Goal: Task Accomplishment & Management: Use online tool/utility

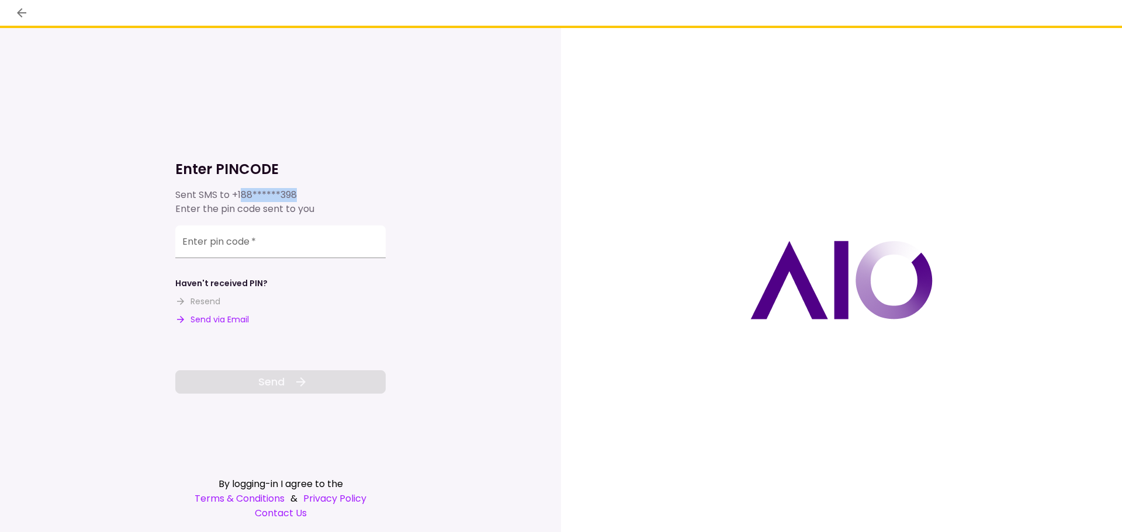
drag, startPoint x: 240, startPoint y: 200, endPoint x: 318, endPoint y: 194, distance: 78.0
click at [318, 194] on div "Sent SMS to +188******398 Enter the pin code sent to you" at bounding box center [280, 202] width 210 height 28
click at [322, 202] on div "Sent SMS to +188******398 Enter the pin code sent to you" at bounding box center [280, 202] width 210 height 28
click at [289, 237] on input "Enter pin code   *" at bounding box center [280, 241] width 210 height 33
click at [226, 322] on button "Send via Email" at bounding box center [212, 320] width 74 height 12
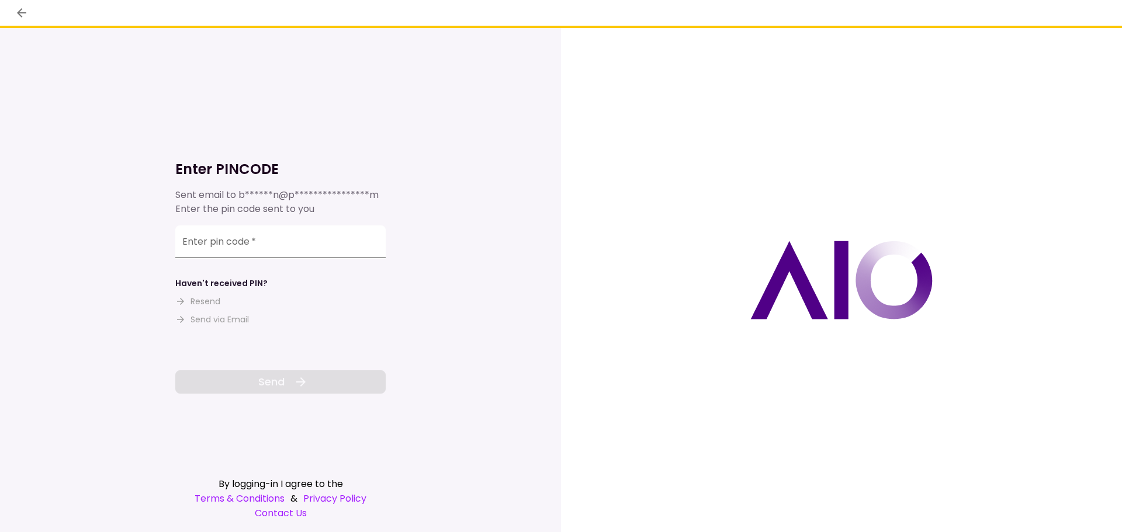
click at [294, 239] on input "Enter pin code   *" at bounding box center [280, 241] width 210 height 33
paste input "******"
type input "******"
click at [279, 390] on span "Send" at bounding box center [271, 382] width 26 height 16
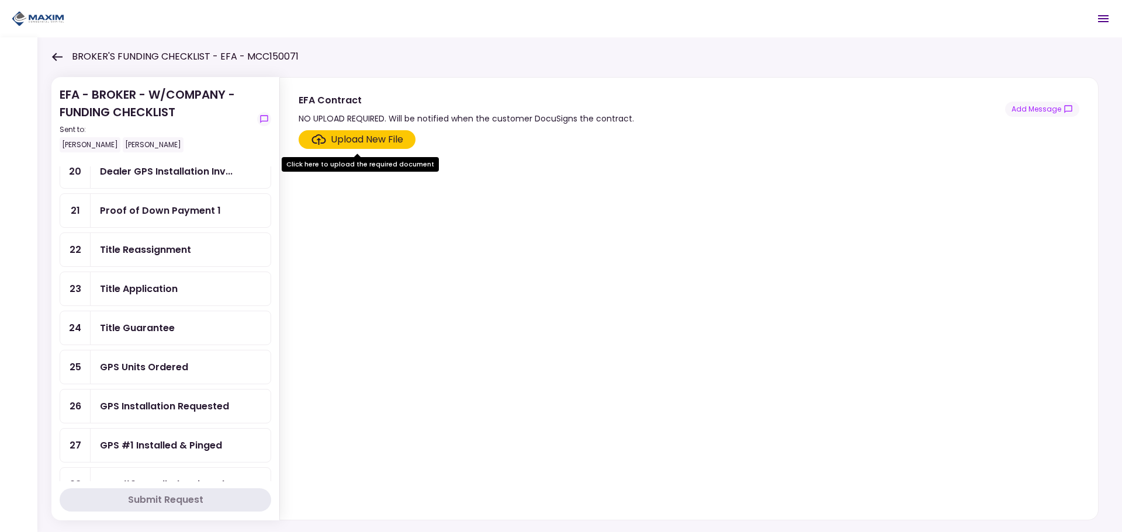
scroll to position [426, 0]
click at [39, 19] on img at bounding box center [38, 19] width 53 height 18
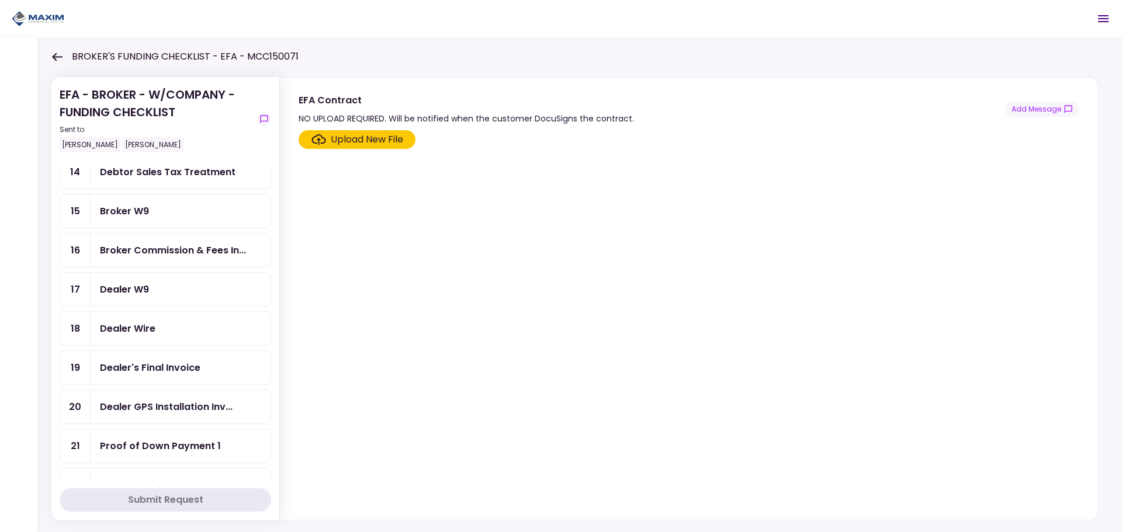
click at [66, 61] on div "BROKER'S FUNDING CHECKLIST - EFA - MCC150071" at bounding box center [174, 57] width 247 height 14
click at [56, 61] on icon at bounding box center [57, 57] width 11 height 8
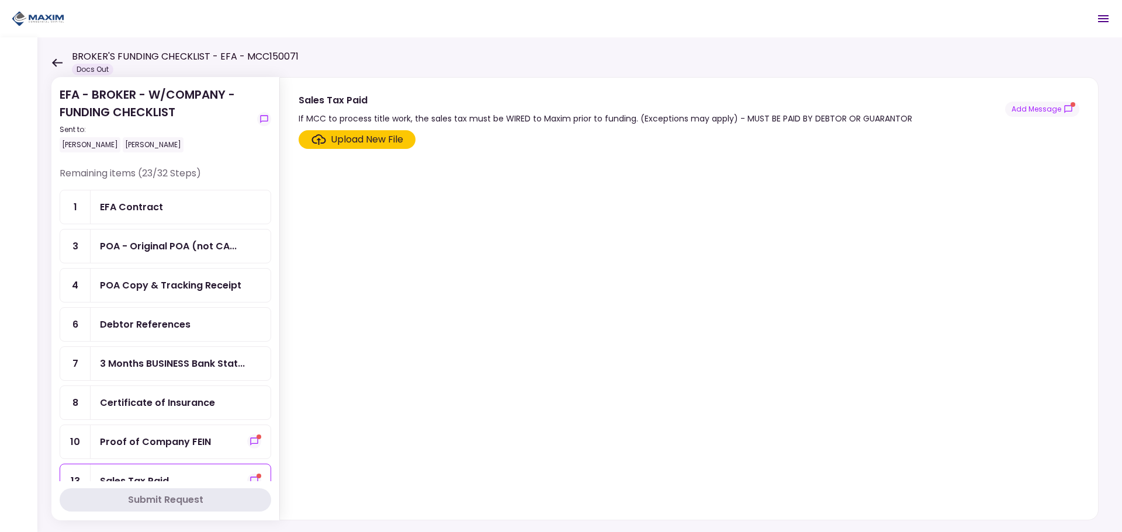
click at [137, 213] on div "EFA Contract" at bounding box center [131, 207] width 63 height 15
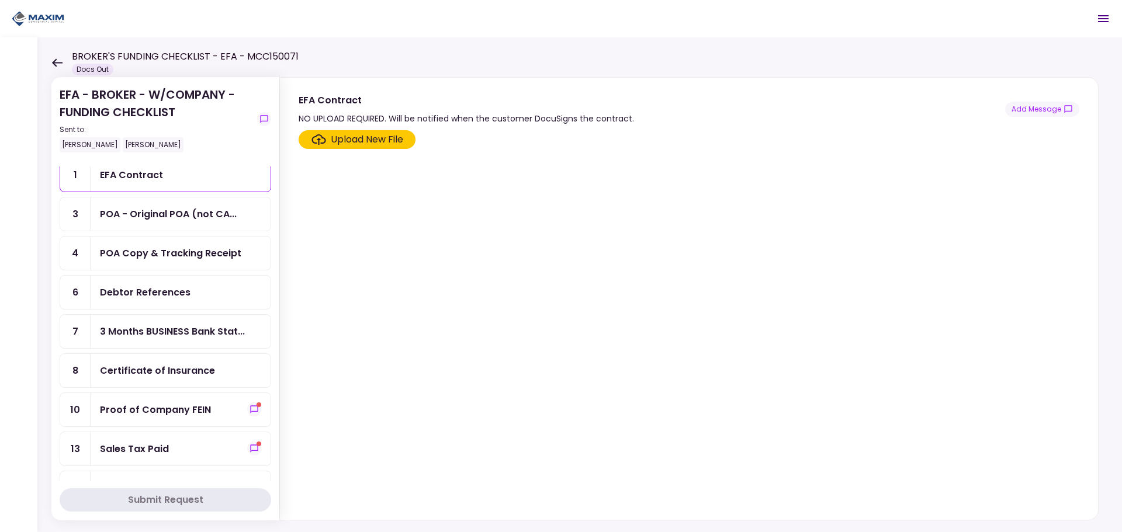
scroll to position [117, 0]
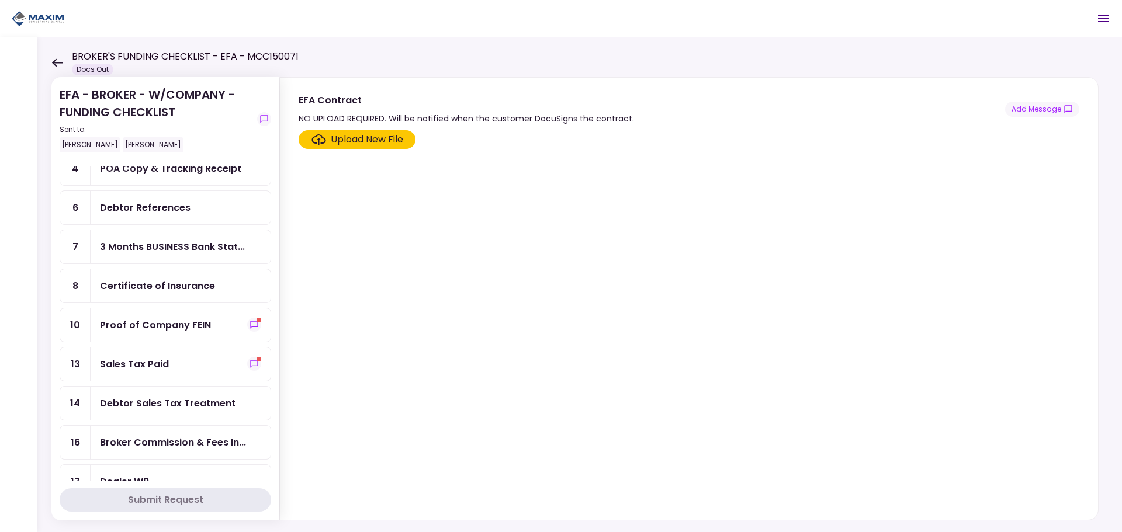
click at [211, 325] on div "Proof of Company FEIN" at bounding box center [180, 325] width 161 height 15
click at [240, 322] on div "Proof of Company FEIN" at bounding box center [180, 325] width 161 height 15
click at [256, 321] on span "show-messages" at bounding box center [258, 320] width 5 height 5
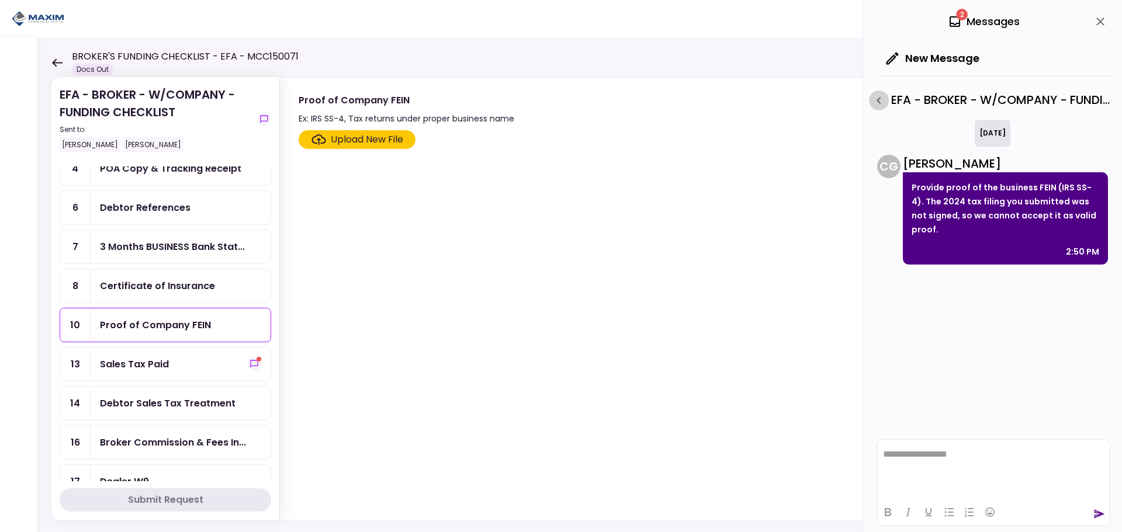
click at [881, 102] on icon "button" at bounding box center [879, 100] width 14 height 14
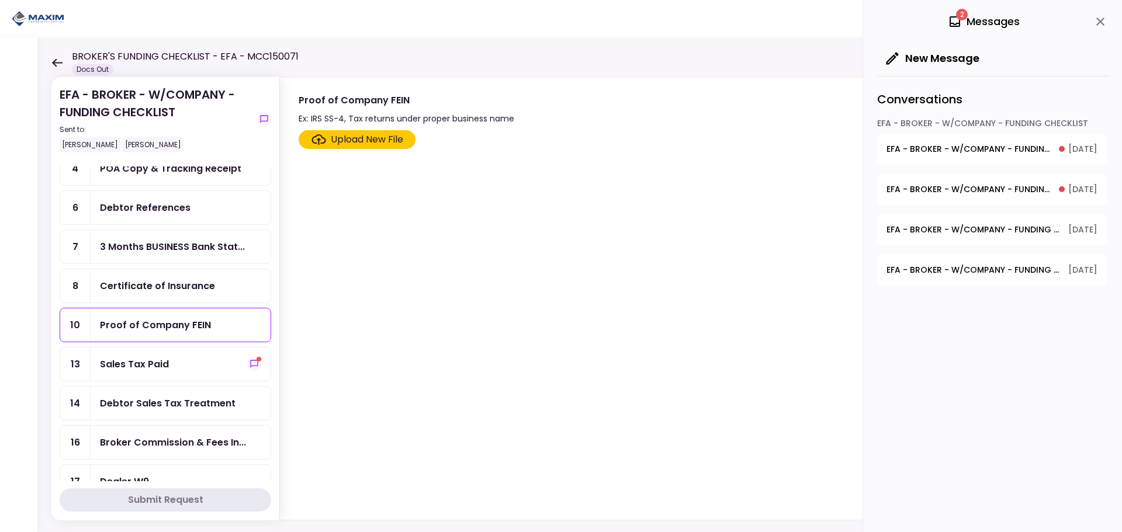
click at [960, 148] on span "EFA - BROKER - W/COMPANY - FUNDING CHECKLIST - Dealer's Final Invoice" at bounding box center [968, 149] width 164 height 12
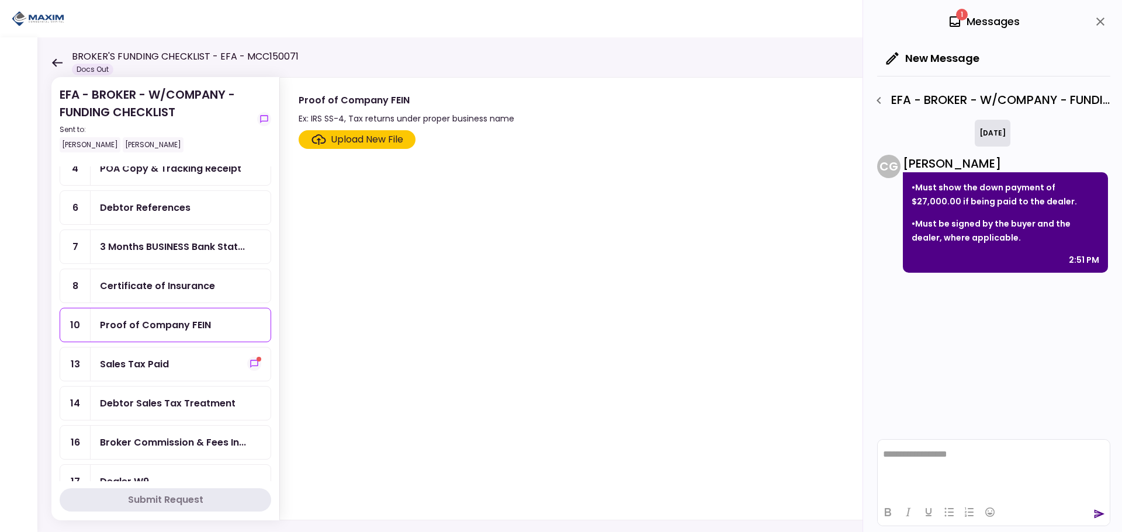
click at [878, 98] on icon "button" at bounding box center [879, 100] width 14 height 14
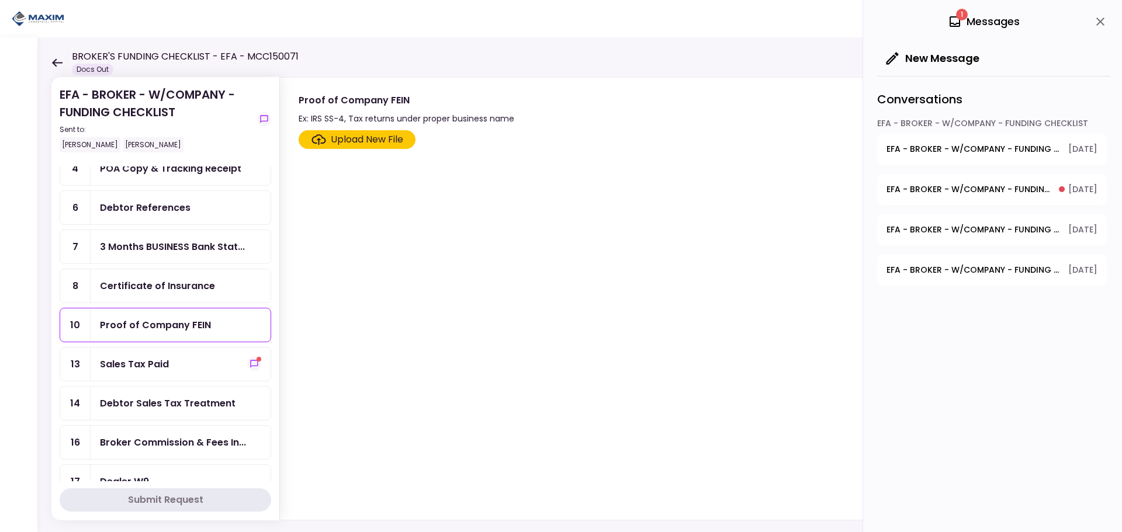
click at [974, 150] on span "EFA - BROKER - W/COMPANY - FUNDING CHECKLIST - Dealer's Final Invoice" at bounding box center [973, 149] width 174 height 12
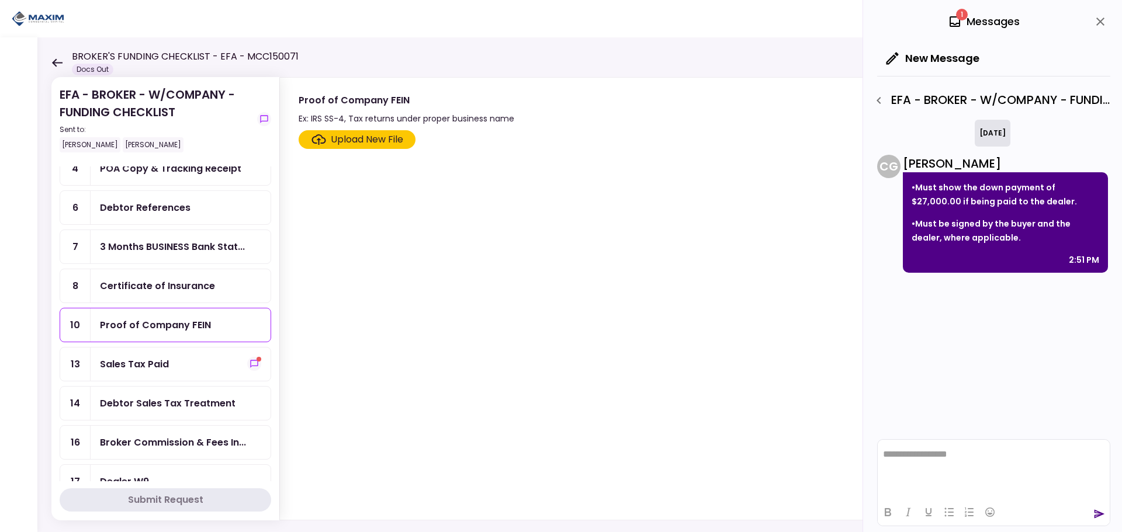
click at [883, 97] on icon "button" at bounding box center [879, 100] width 14 height 14
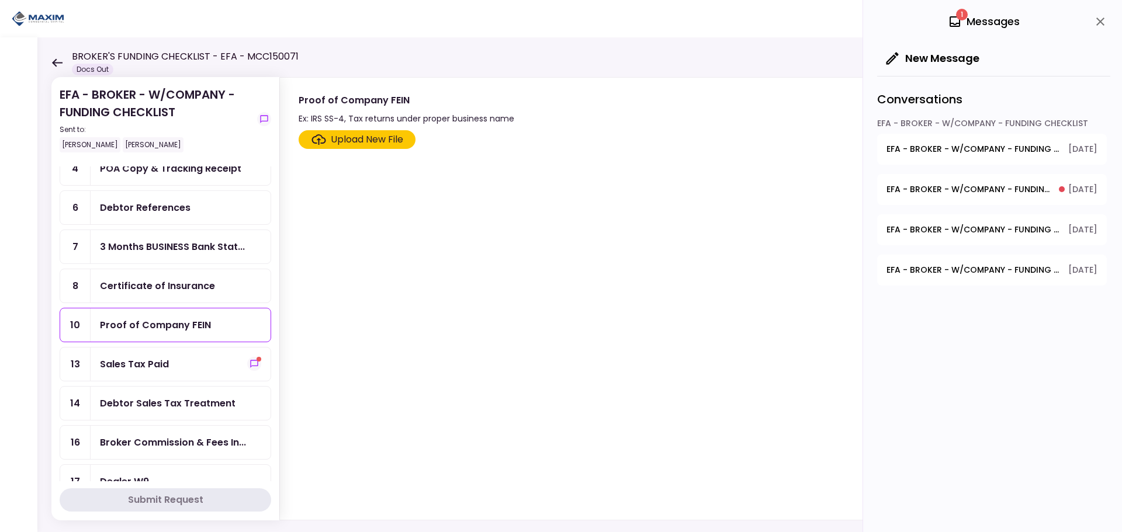
click at [955, 152] on span "EFA - BROKER - W/COMPANY - FUNDING CHECKLIST - Dealer's Final Invoice" at bounding box center [973, 149] width 174 height 12
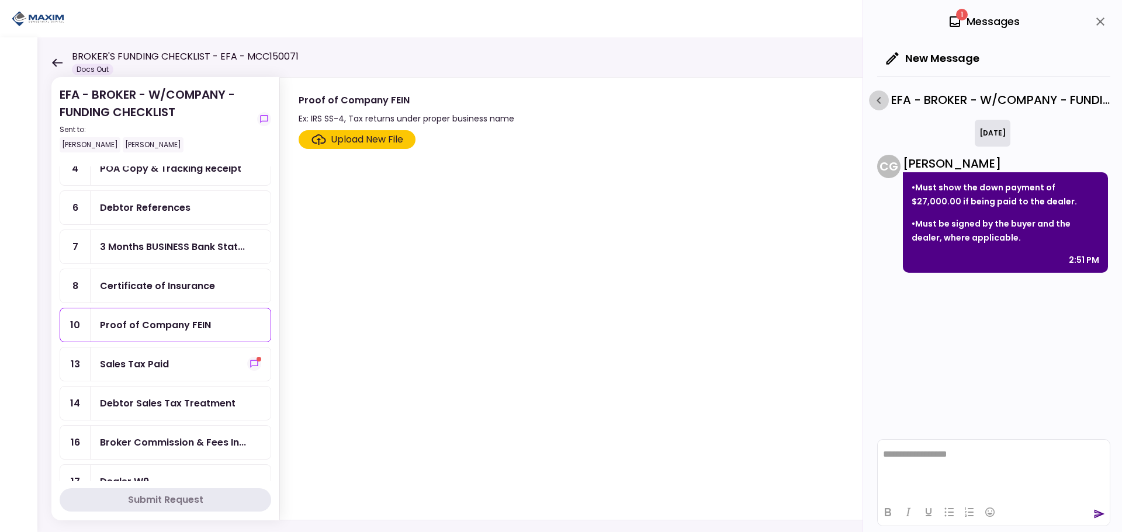
click at [875, 93] on icon "button" at bounding box center [879, 100] width 14 height 14
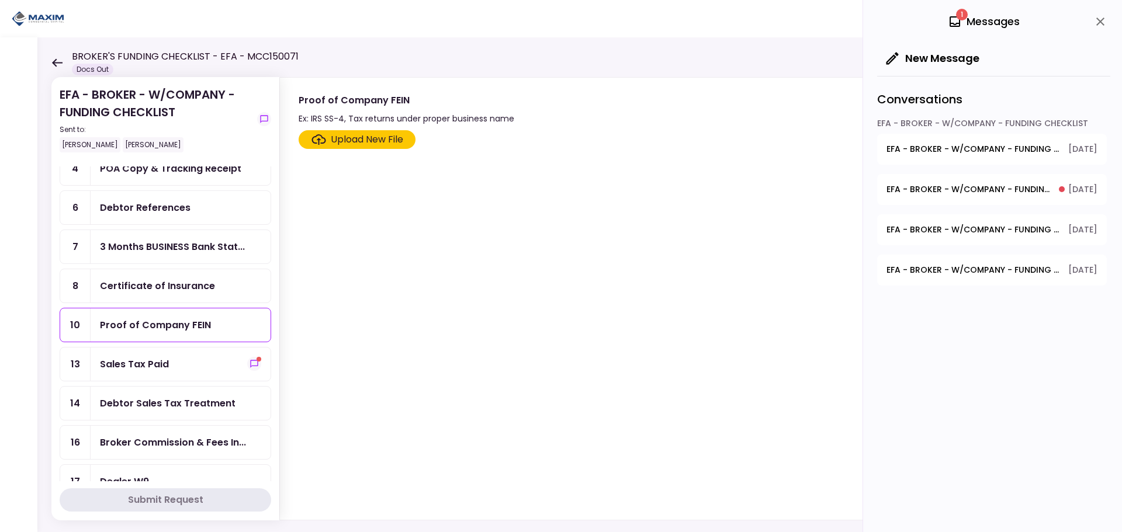
click at [142, 307] on ul "1 EFA Contract 3 POA - Original POA (not CA... 4 POA Copy & Tracking Receipt 6 …" at bounding box center [165, 521] width 211 height 896
click at [142, 324] on div "Proof of Company FEIN" at bounding box center [155, 325] width 111 height 15
click at [991, 190] on span "EFA - BROKER - W/COMPANY - FUNDING CHECKLIST - Sales Tax Paid" at bounding box center [968, 189] width 164 height 12
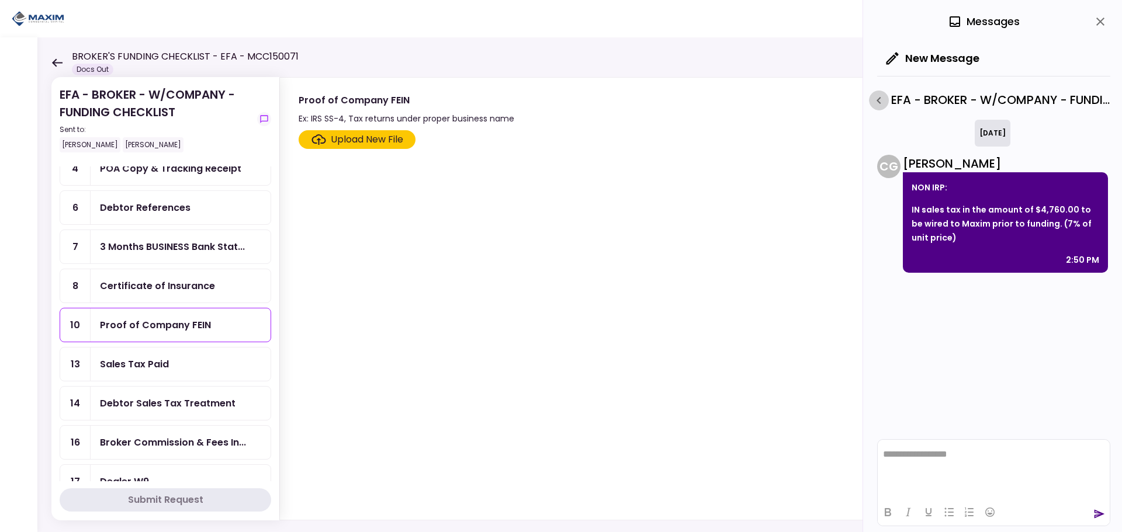
click at [876, 98] on icon "button" at bounding box center [879, 100] width 14 height 14
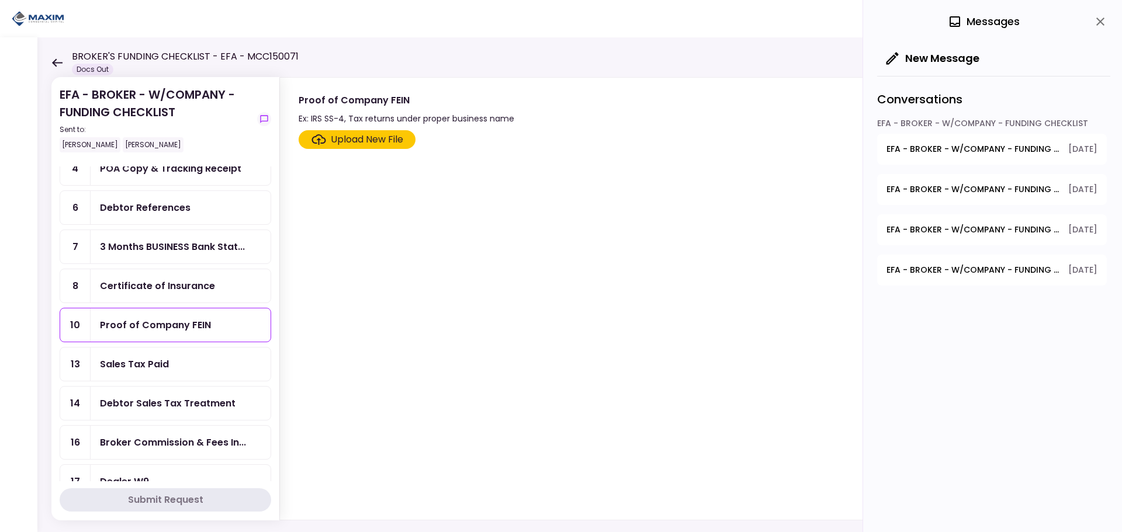
click at [961, 235] on span "EFA - BROKER - W/COMPANY - FUNDING CHECKLIST - Proof of Company FEIN" at bounding box center [973, 230] width 174 height 12
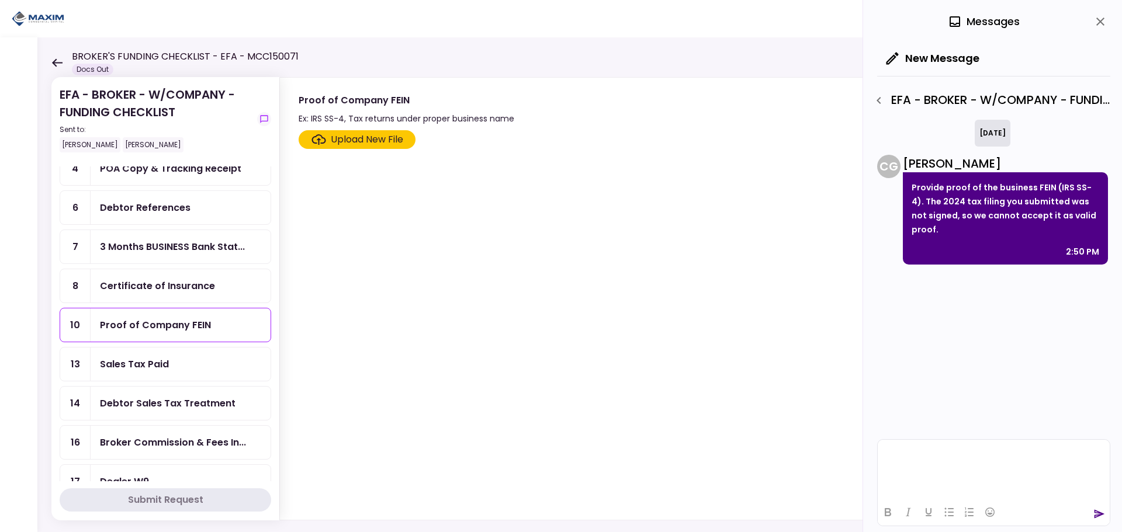
click at [957, 463] on html at bounding box center [993, 454] width 232 height 29
click at [1097, 515] on icon "send" at bounding box center [1099, 514] width 11 height 9
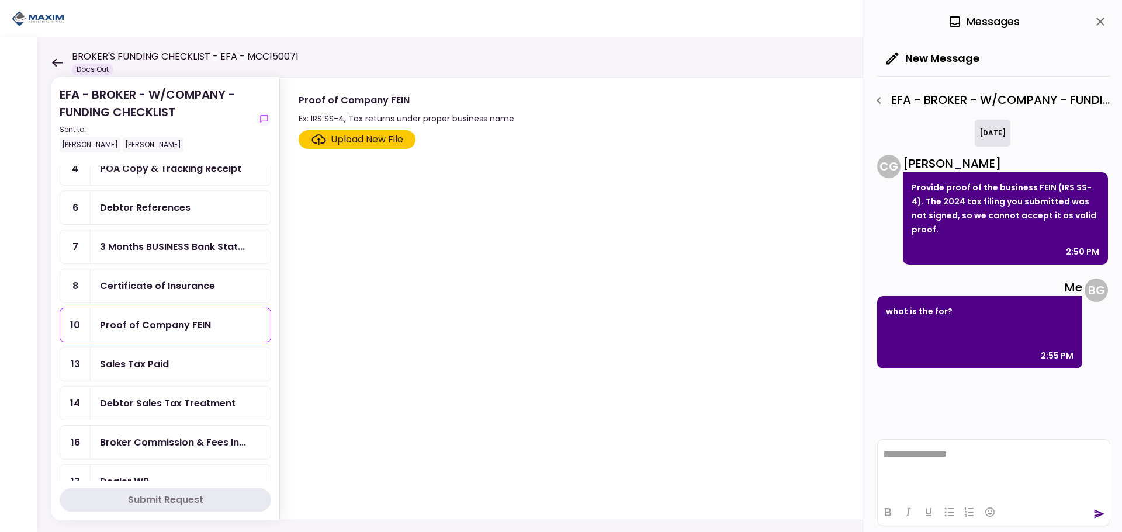
click at [874, 107] on icon "button" at bounding box center [879, 100] width 14 height 14
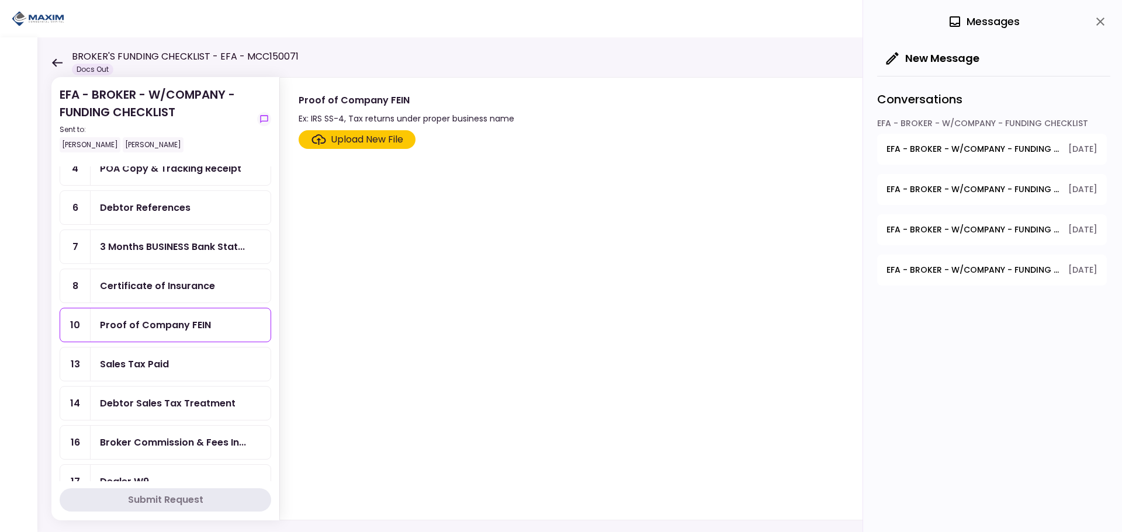
click at [926, 236] on button "EFA - BROKER - W/COMPANY - FUNDING CHECKLIST - Proof of Company FEIN 15.10.2025" at bounding box center [992, 229] width 230 height 31
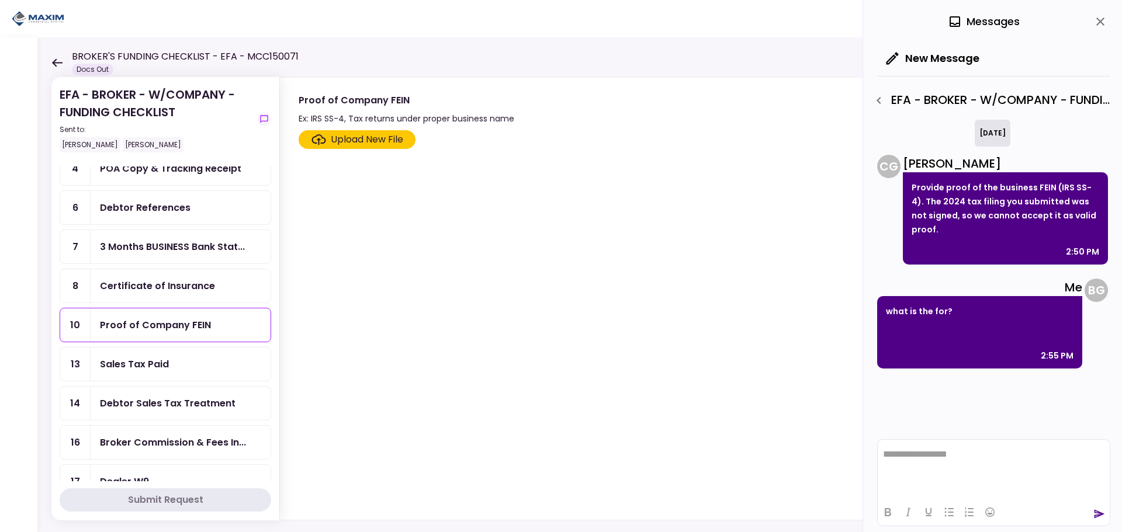
click at [883, 106] on icon "button" at bounding box center [879, 100] width 14 height 14
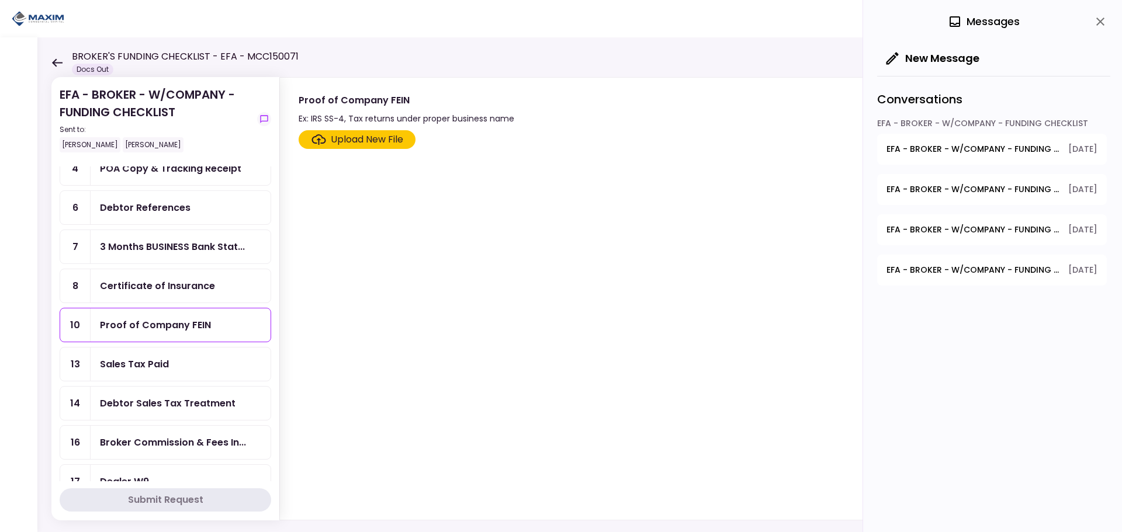
click at [998, 268] on span "EFA - BROKER - W/COMPANY - FUNDING CHECKLIST - 3 Months BUSINESS Bank Statements" at bounding box center [973, 270] width 174 height 12
